Goal: Complete application form

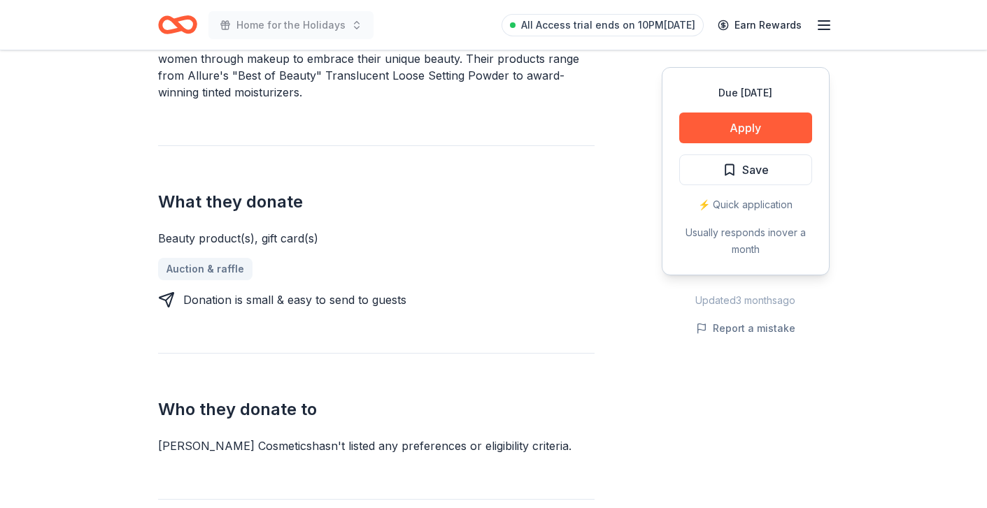
scroll to position [489, 0]
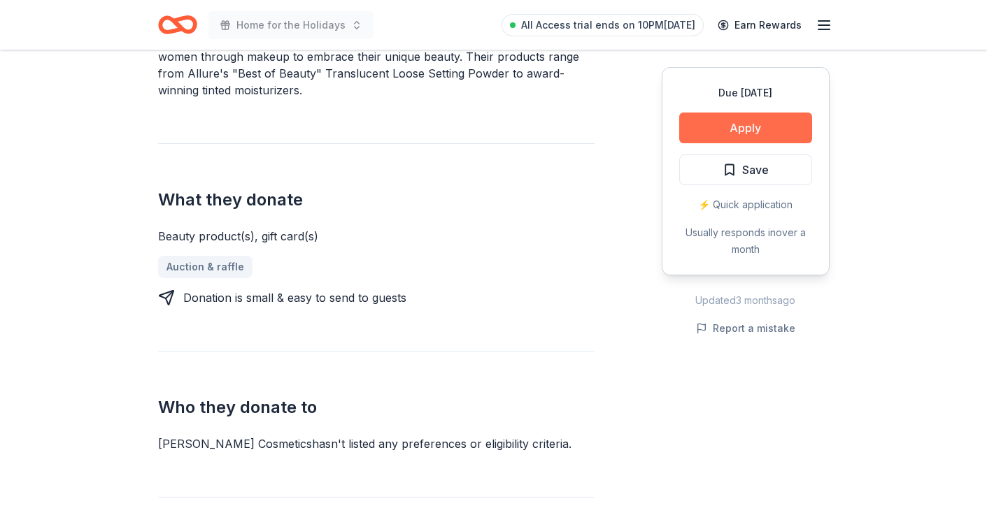
click at [712, 125] on button "Apply" at bounding box center [745, 128] width 133 height 31
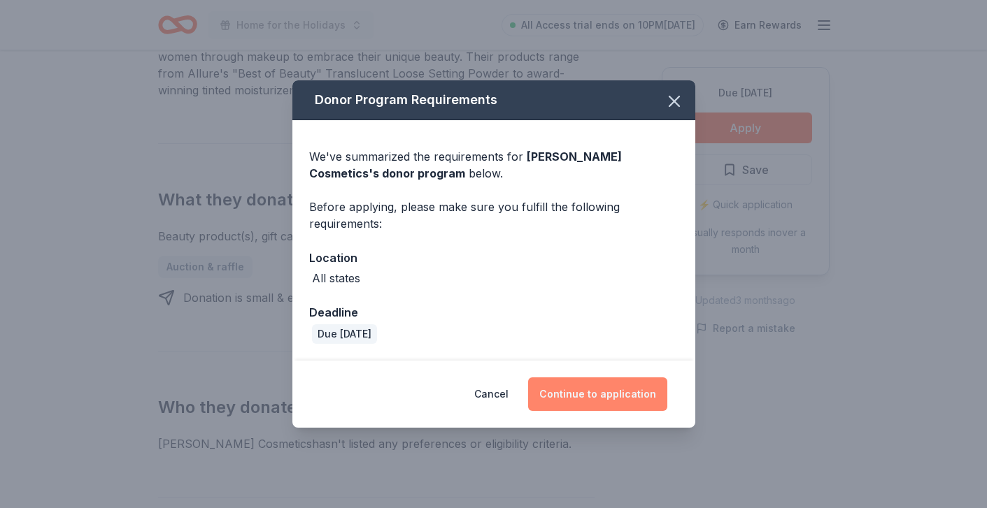
click at [574, 392] on button "Continue to application" at bounding box center [597, 395] width 139 height 34
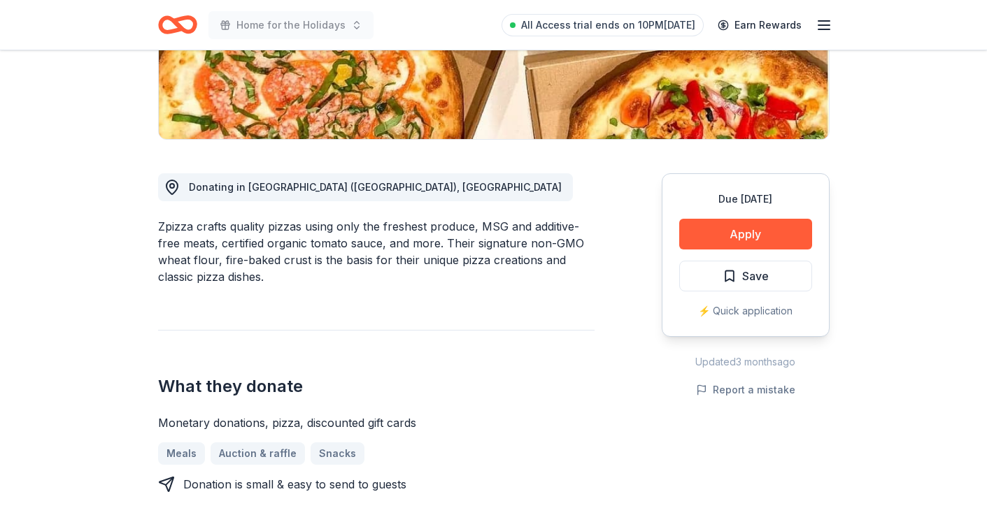
scroll to position [312, 0]
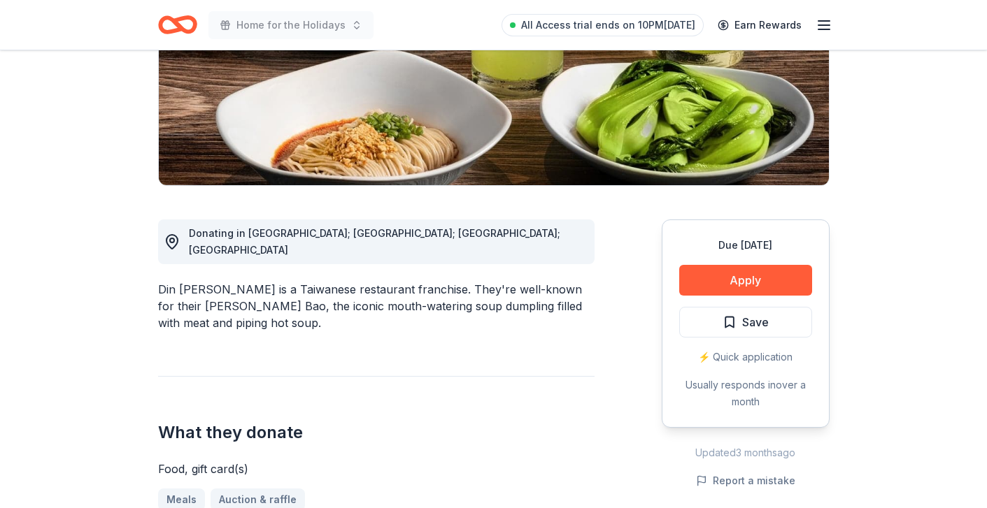
scroll to position [426, 0]
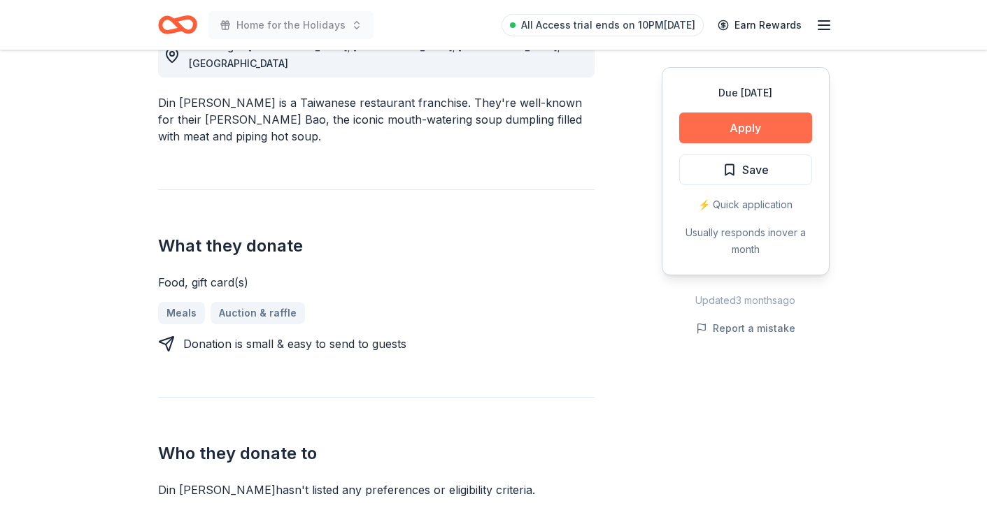
click at [724, 127] on button "Apply" at bounding box center [745, 128] width 133 height 31
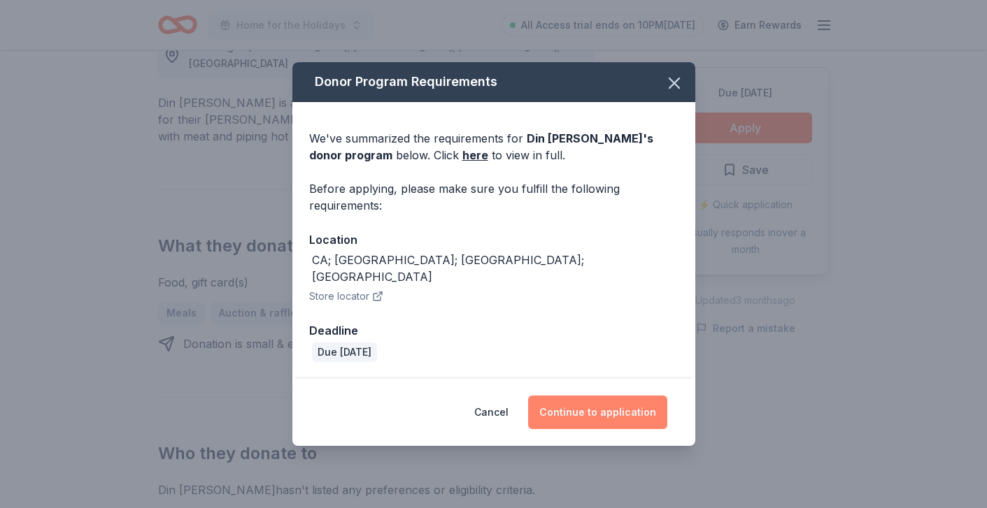
click at [576, 408] on button "Continue to application" at bounding box center [597, 413] width 139 height 34
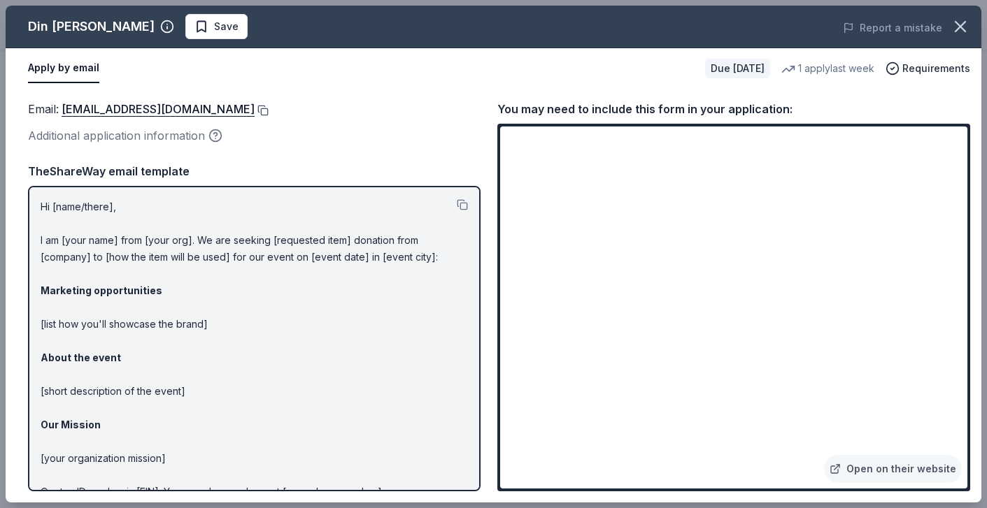
click at [255, 109] on button at bounding box center [262, 110] width 14 height 11
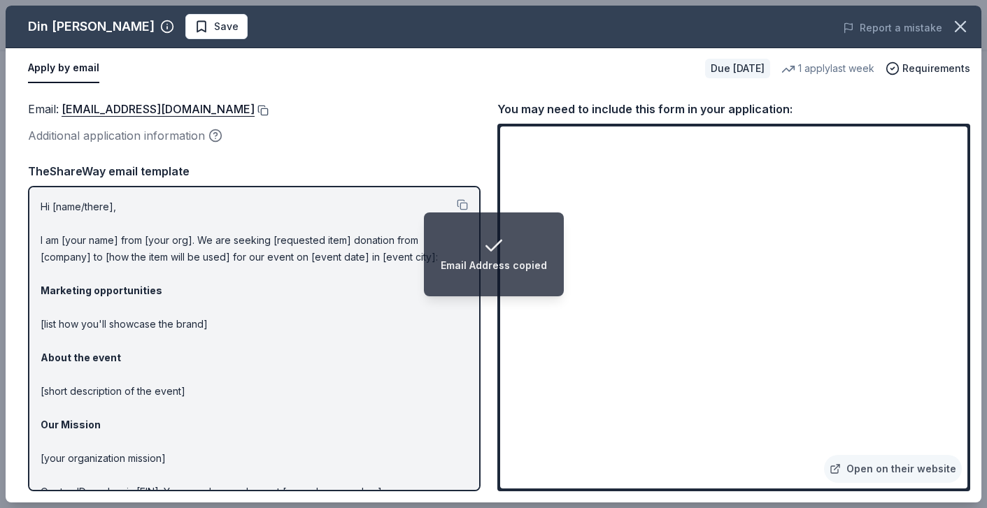
click at [255, 110] on button at bounding box center [262, 110] width 14 height 11
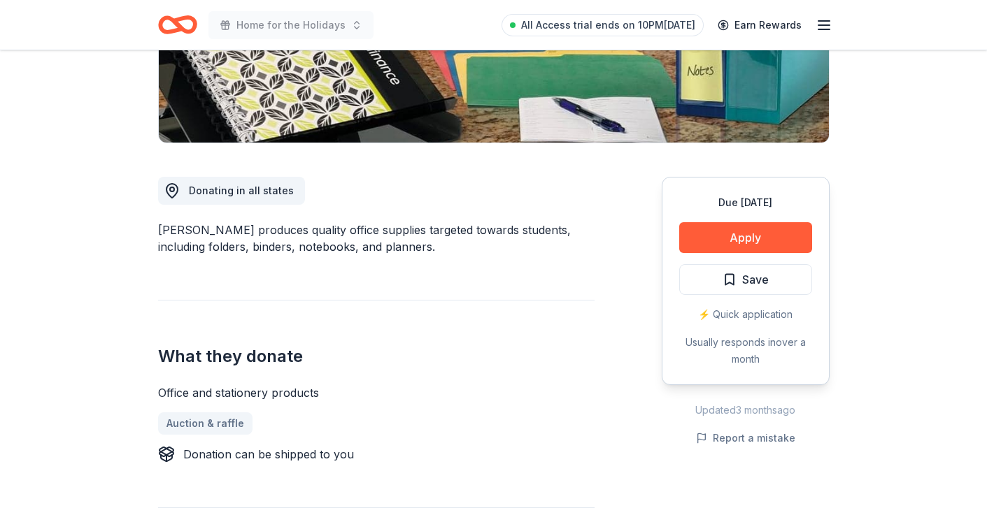
scroll to position [292, 0]
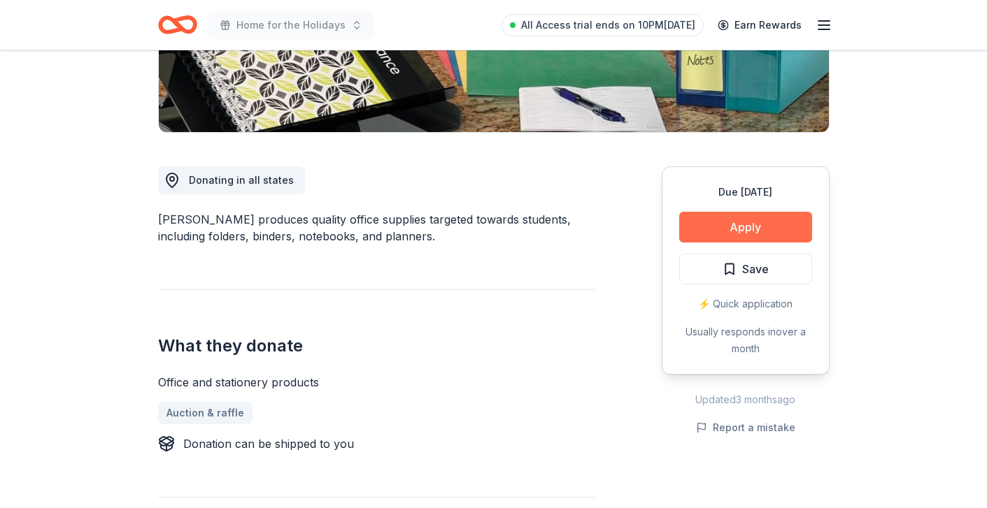
click at [707, 224] on button "Apply" at bounding box center [745, 227] width 133 height 31
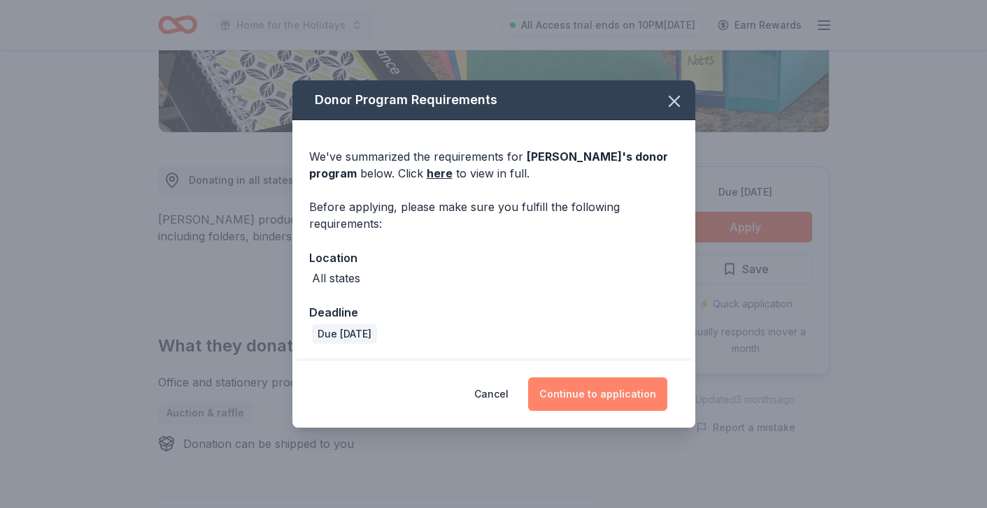
click at [585, 397] on button "Continue to application" at bounding box center [597, 395] width 139 height 34
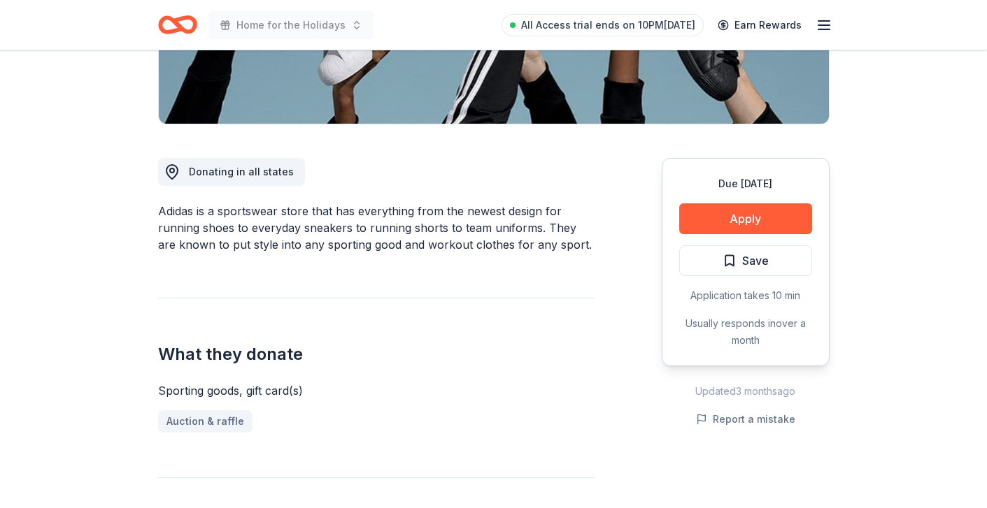
scroll to position [308, 0]
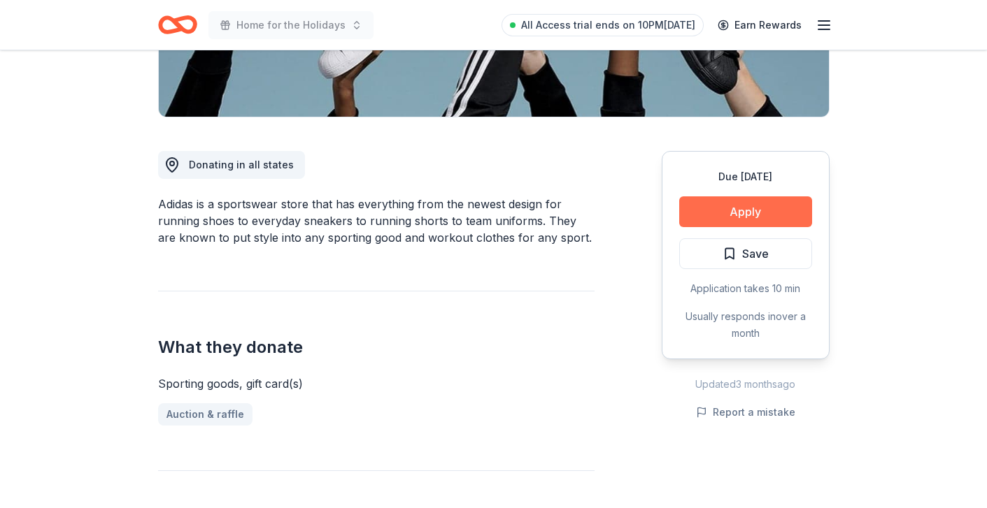
click at [716, 209] on button "Apply" at bounding box center [745, 212] width 133 height 31
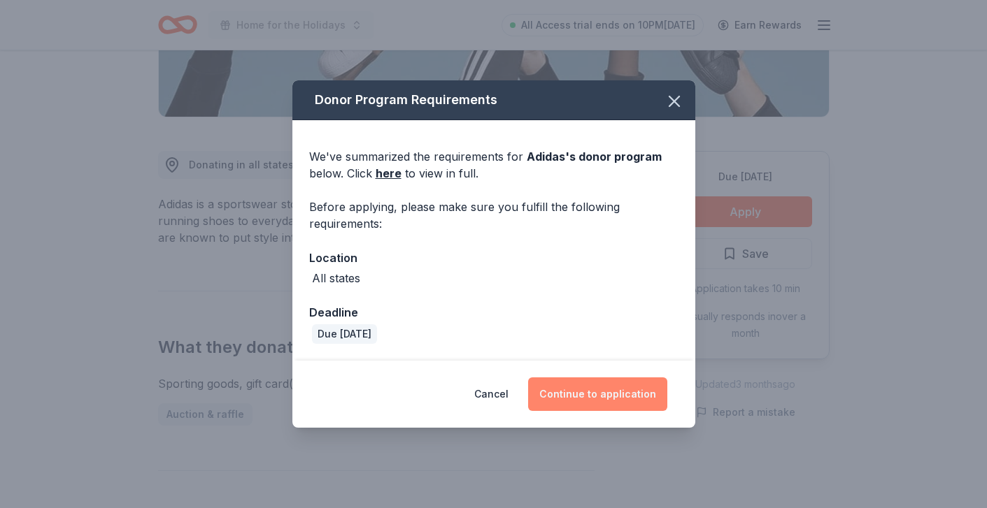
click at [555, 390] on button "Continue to application" at bounding box center [597, 395] width 139 height 34
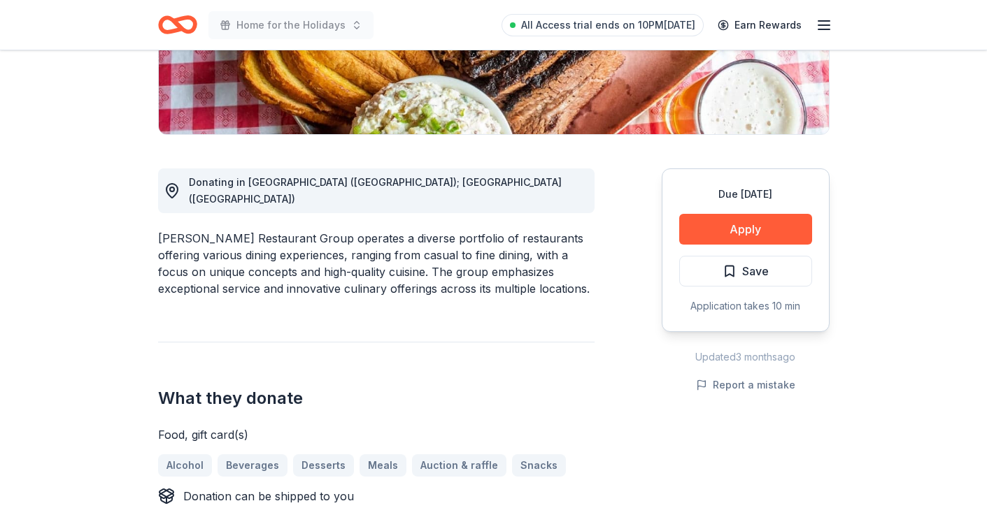
scroll to position [285, 0]
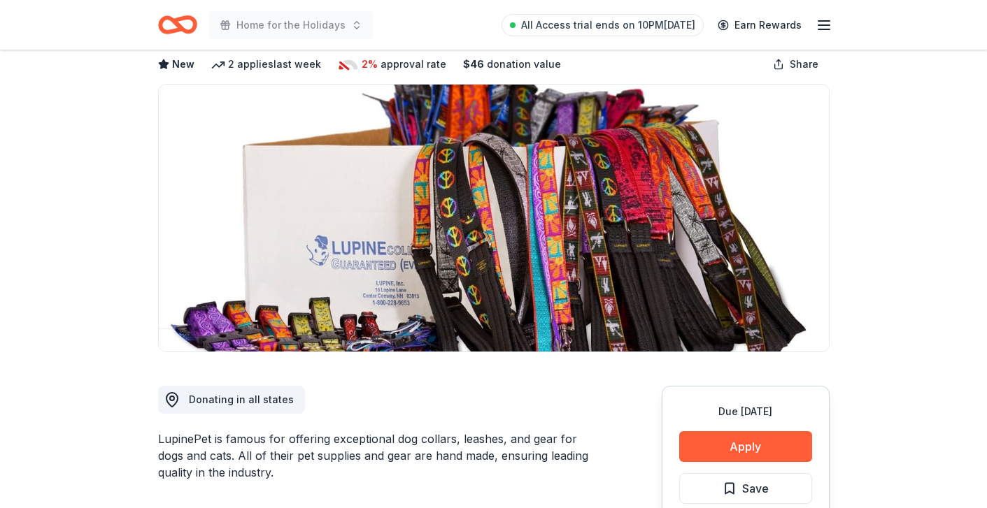
scroll to position [93, 0]
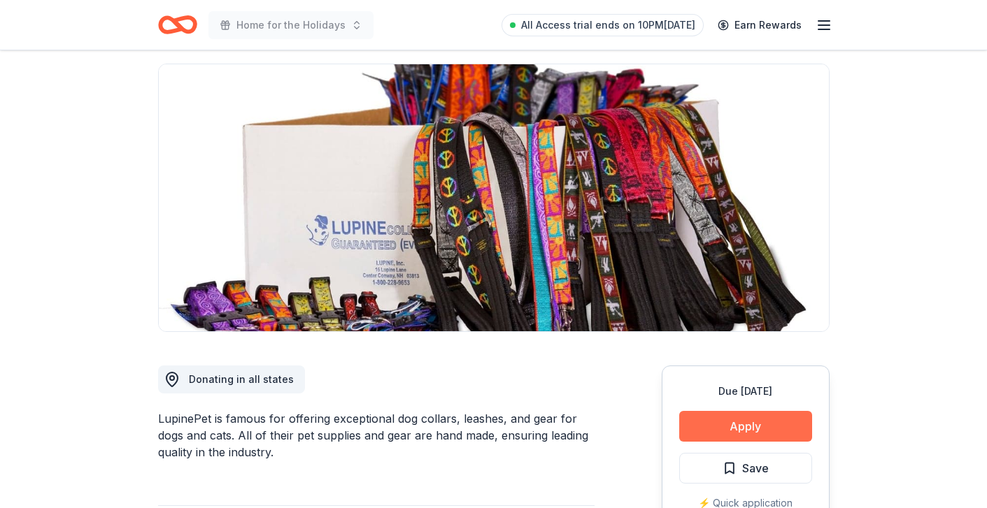
click at [713, 425] on button "Apply" at bounding box center [745, 426] width 133 height 31
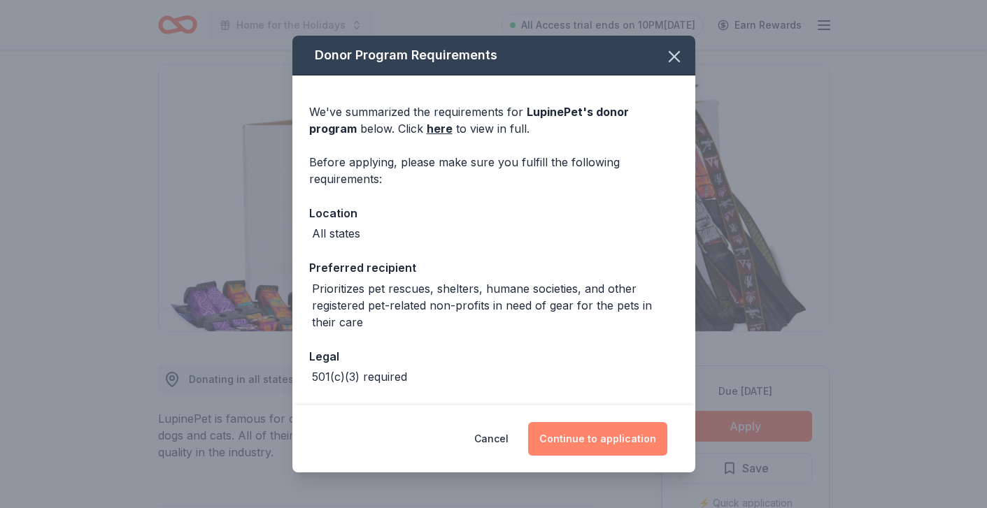
click at [583, 446] on button "Continue to application" at bounding box center [597, 439] width 139 height 34
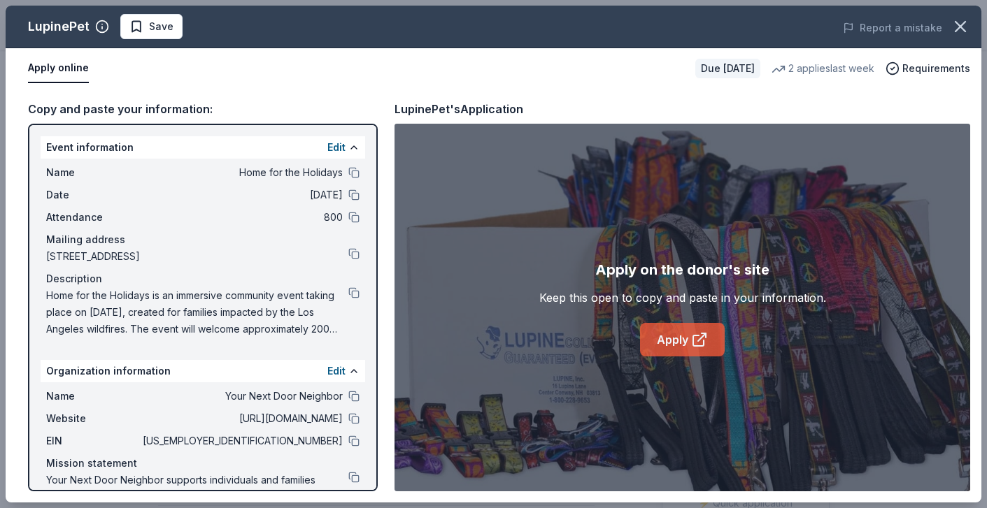
click at [657, 339] on link "Apply" at bounding box center [682, 340] width 85 height 34
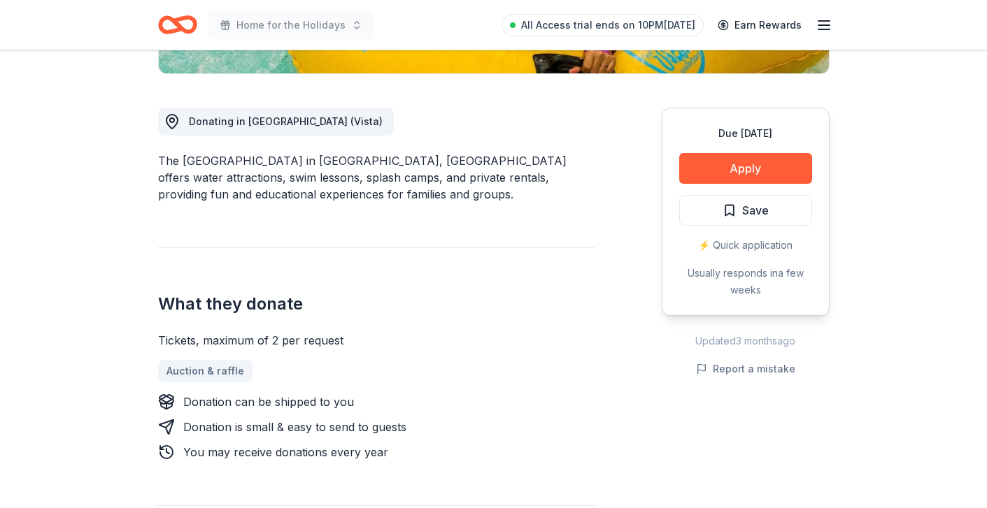
scroll to position [356, 0]
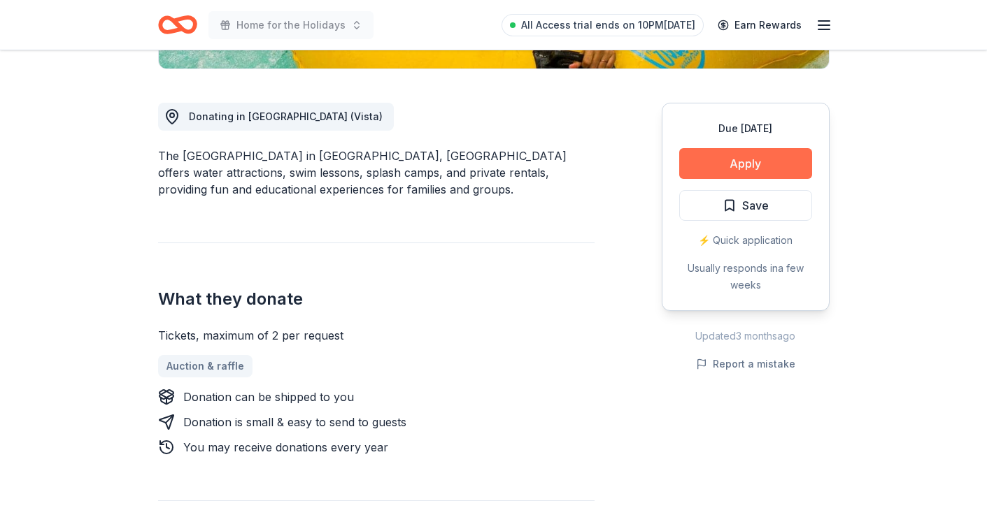
click at [699, 161] on button "Apply" at bounding box center [745, 163] width 133 height 31
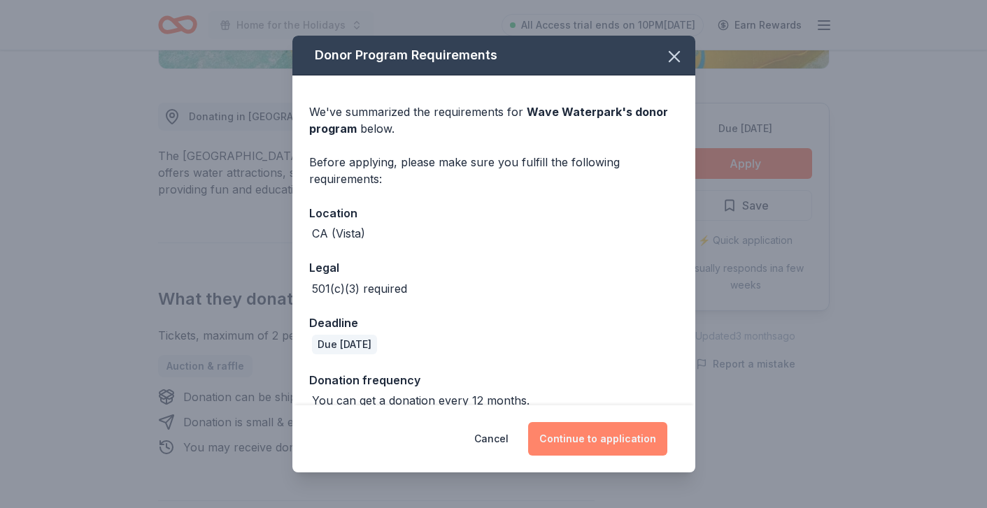
click at [635, 432] on button "Continue to application" at bounding box center [597, 439] width 139 height 34
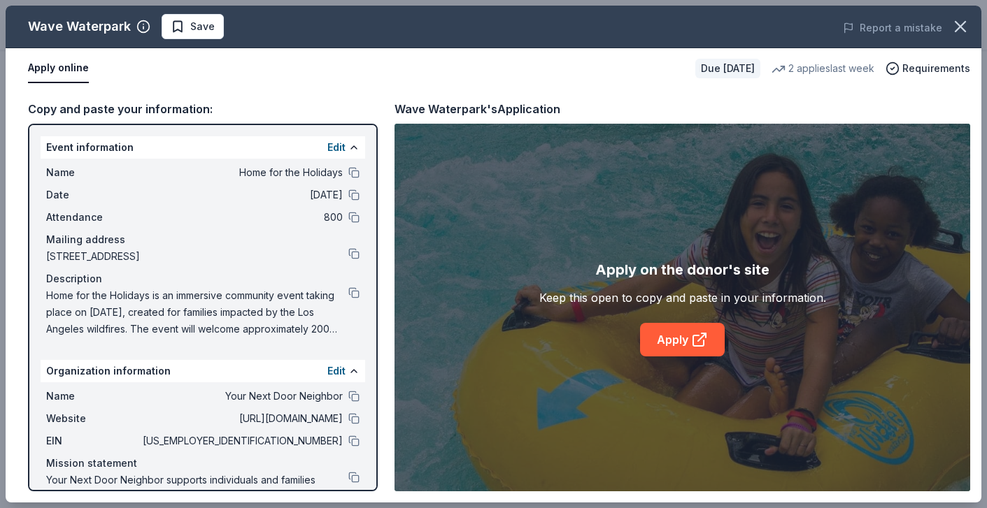
click at [574, 77] on div "Apply online" at bounding box center [356, 68] width 656 height 29
click at [650, 347] on link "Apply" at bounding box center [682, 340] width 85 height 34
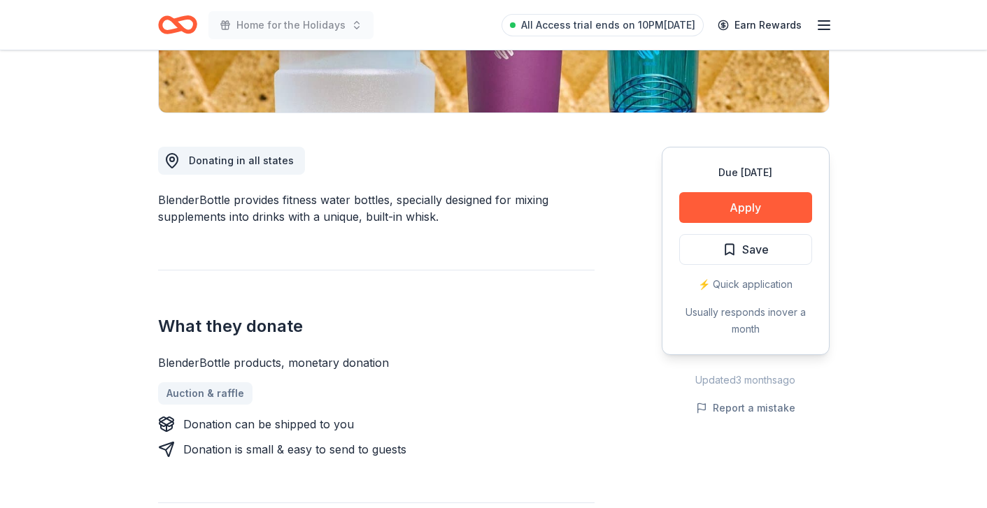
scroll to position [314, 0]
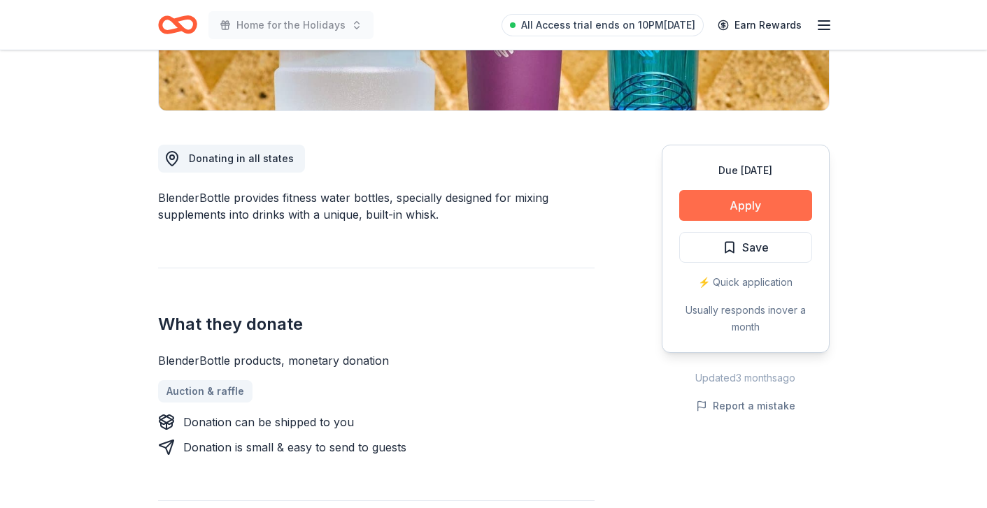
click at [745, 201] on button "Apply" at bounding box center [745, 205] width 133 height 31
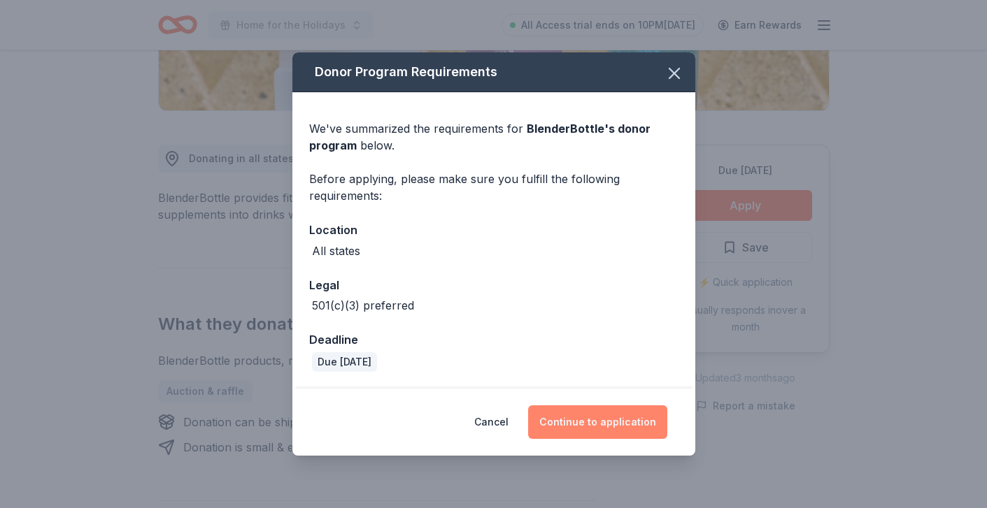
click at [608, 419] on button "Continue to application" at bounding box center [597, 423] width 139 height 34
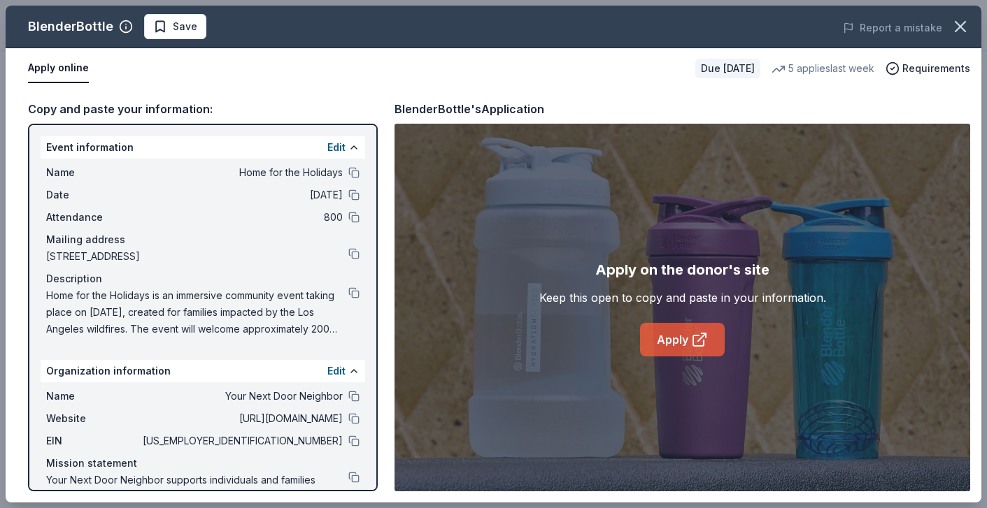
click at [659, 346] on link "Apply" at bounding box center [682, 340] width 85 height 34
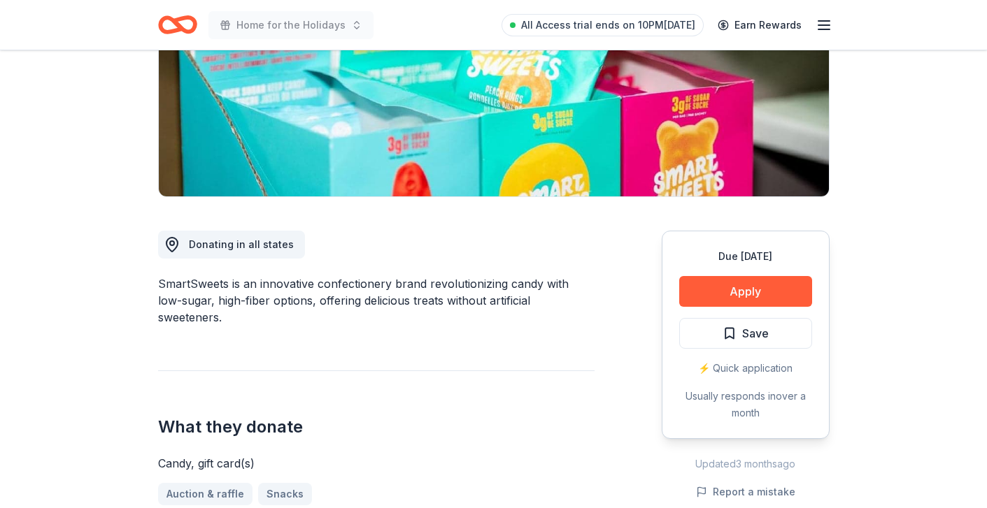
scroll to position [247, 0]
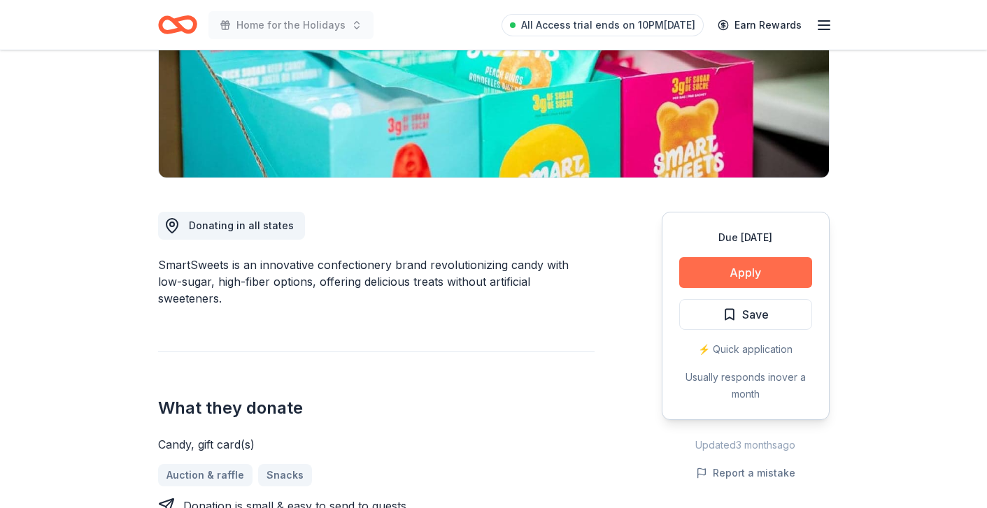
click at [720, 276] on button "Apply" at bounding box center [745, 272] width 133 height 31
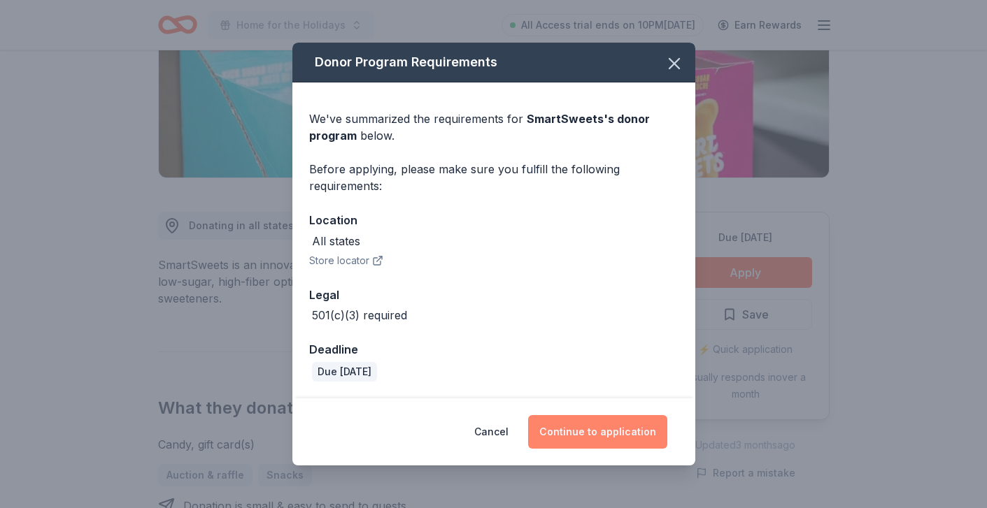
click at [602, 439] on button "Continue to application" at bounding box center [597, 432] width 139 height 34
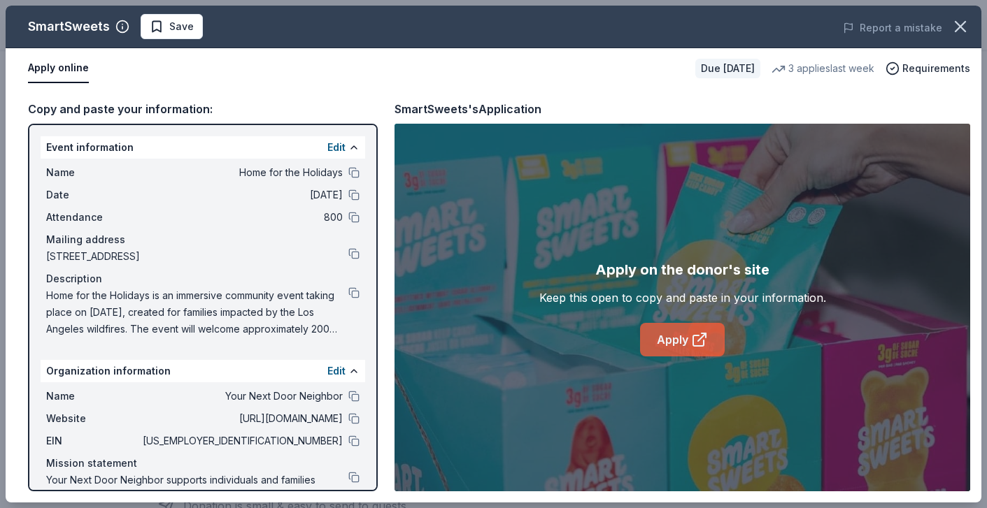
click at [680, 336] on link "Apply" at bounding box center [682, 340] width 85 height 34
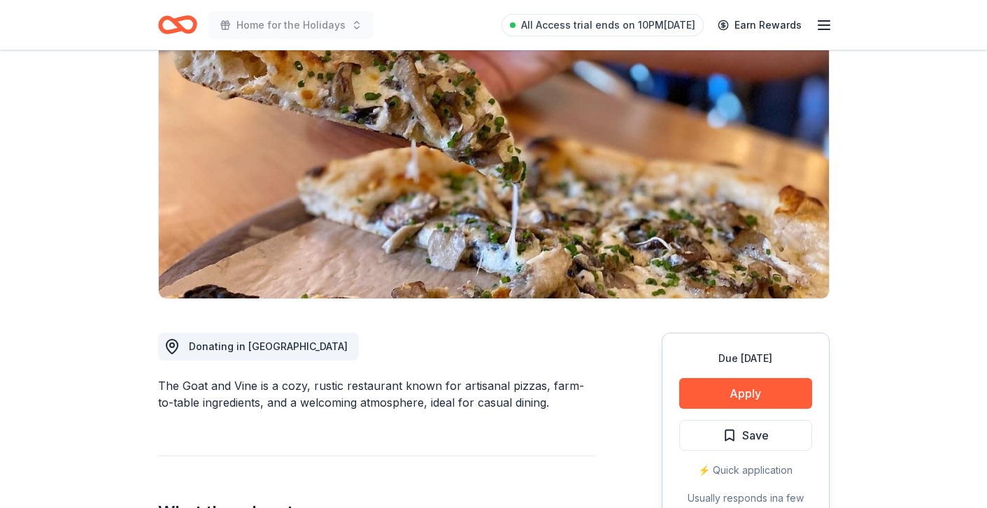
scroll to position [176, 0]
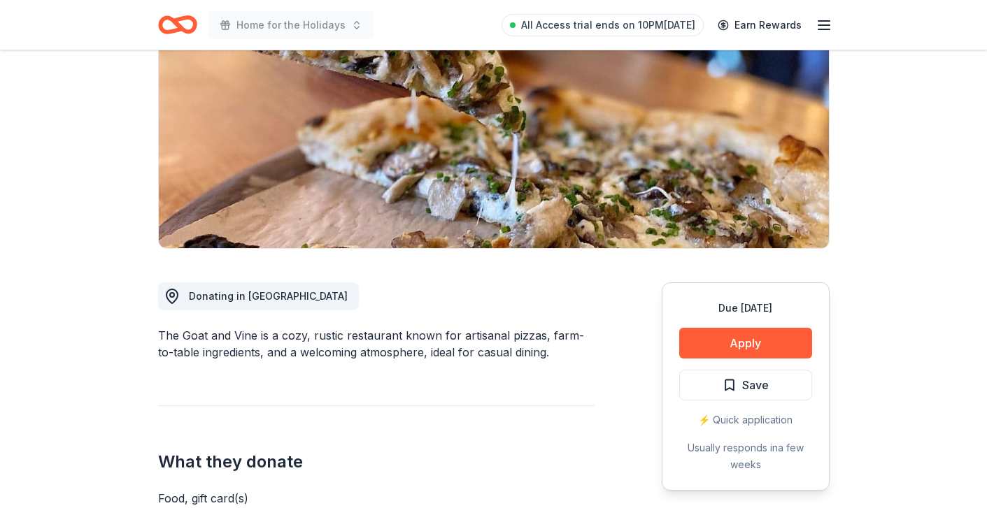
drag, startPoint x: 253, startPoint y: 334, endPoint x: 197, endPoint y: 336, distance: 56.0
click at [197, 336] on div "The Goat and Vine is a cozy, rustic restaurant known for artisanal pizzas, farm…" at bounding box center [376, 344] width 436 height 34
drag, startPoint x: 153, startPoint y: 334, endPoint x: 246, endPoint y: 336, distance: 92.3
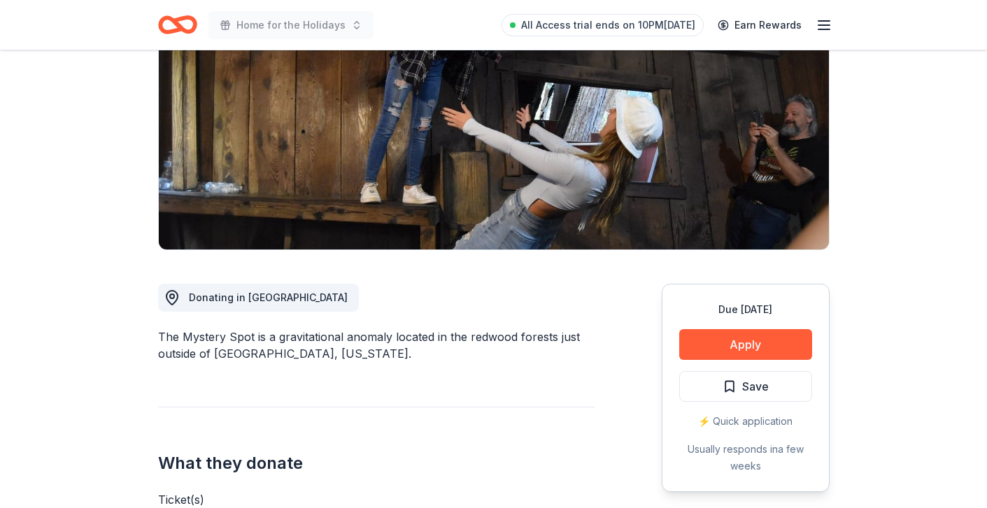
scroll to position [178, 0]
